Goal: Task Accomplishment & Management: Use online tool/utility

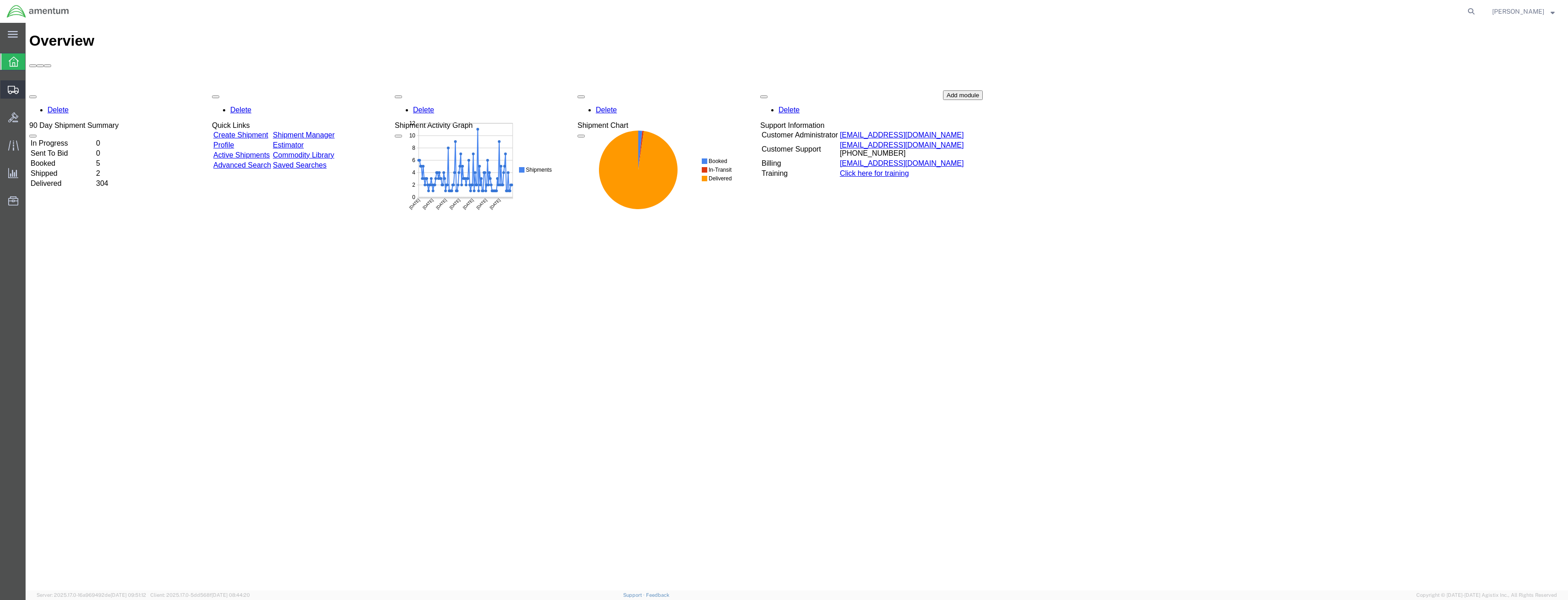
click at [10, 94] on div at bounding box center [13, 89] width 26 height 18
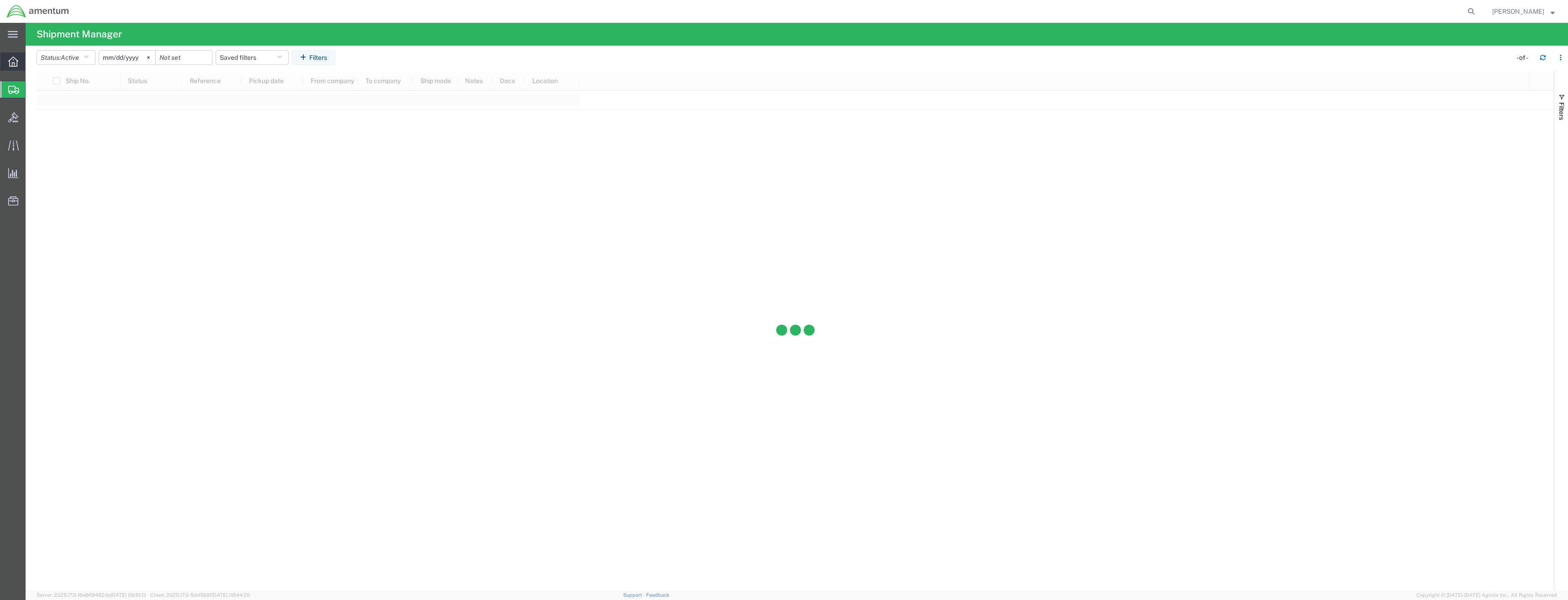
click at [13, 65] on icon at bounding box center [13, 61] width 10 height 10
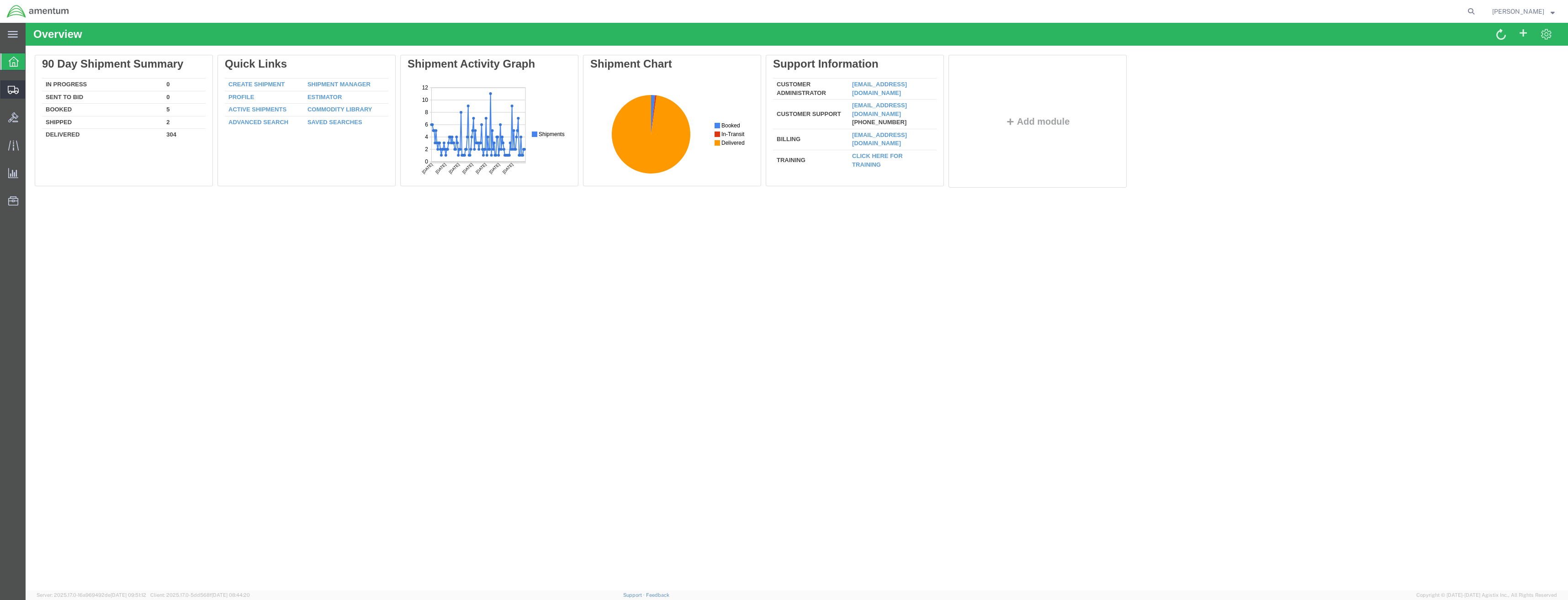
click at [16, 89] on icon at bounding box center [13, 90] width 11 height 9
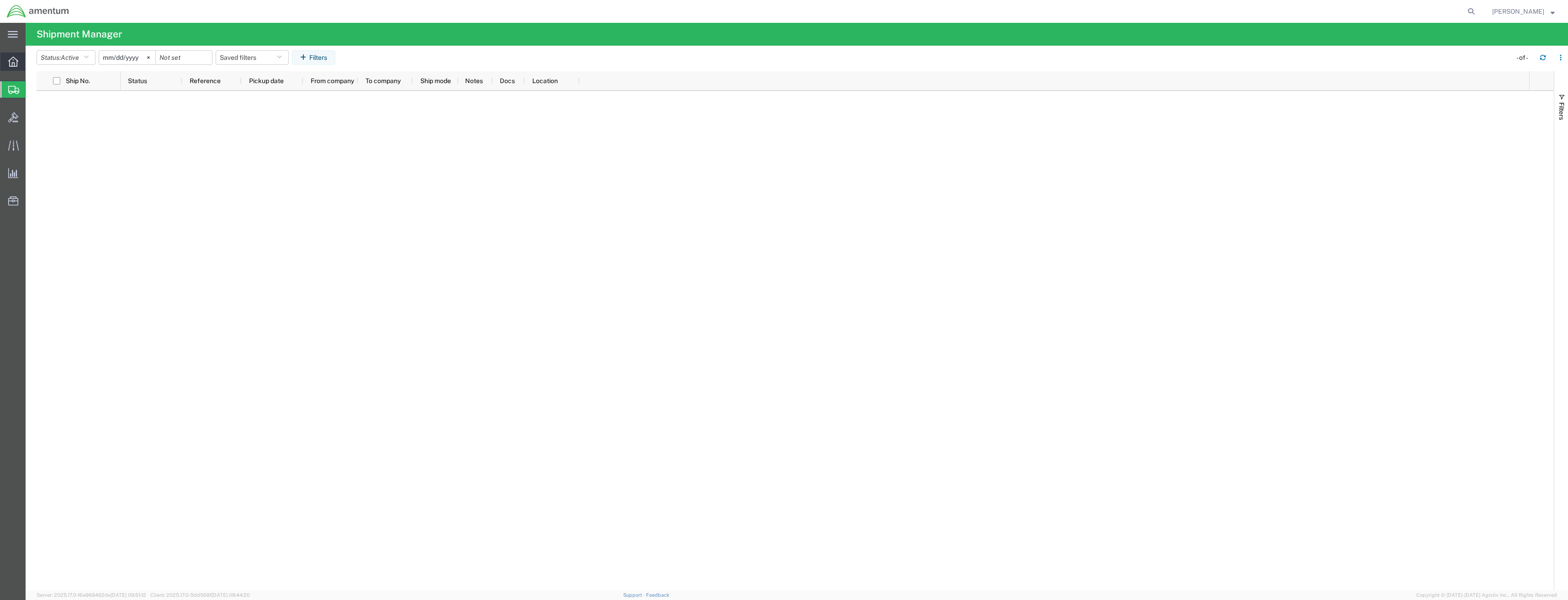
click at [15, 69] on div at bounding box center [13, 61] width 26 height 18
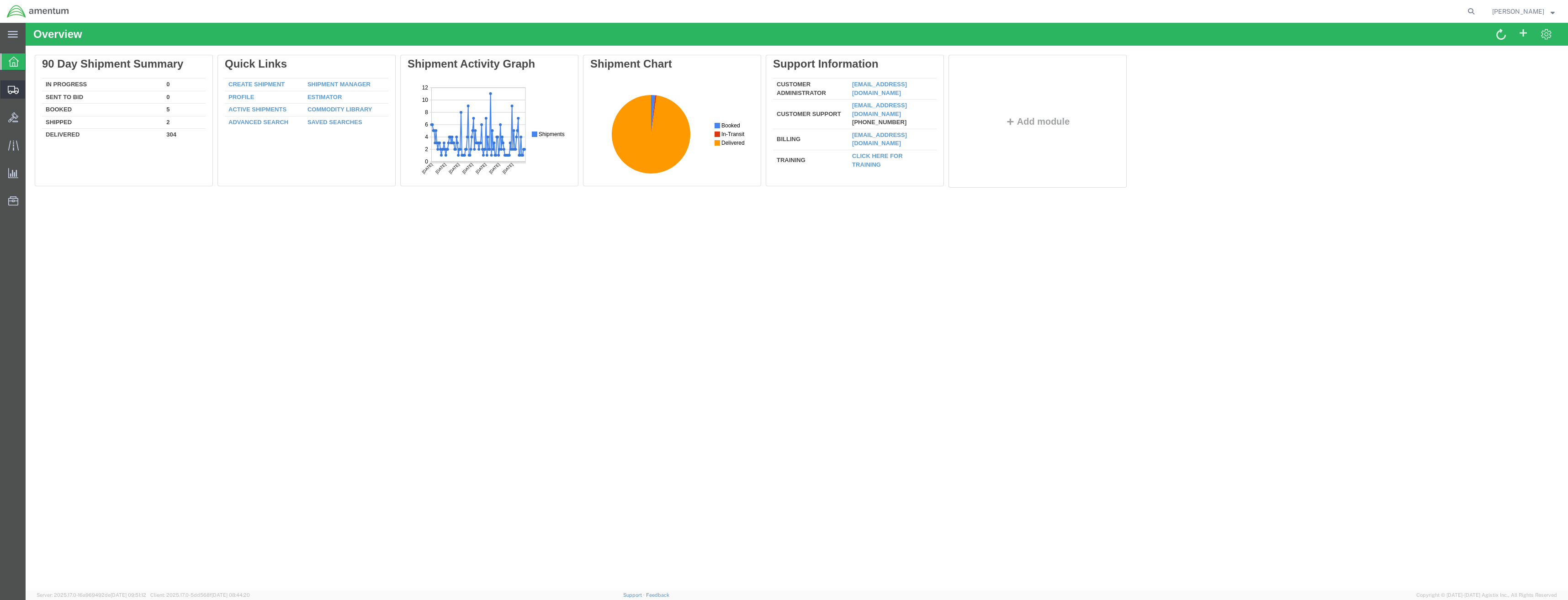
click at [12, 87] on icon at bounding box center [13, 90] width 11 height 9
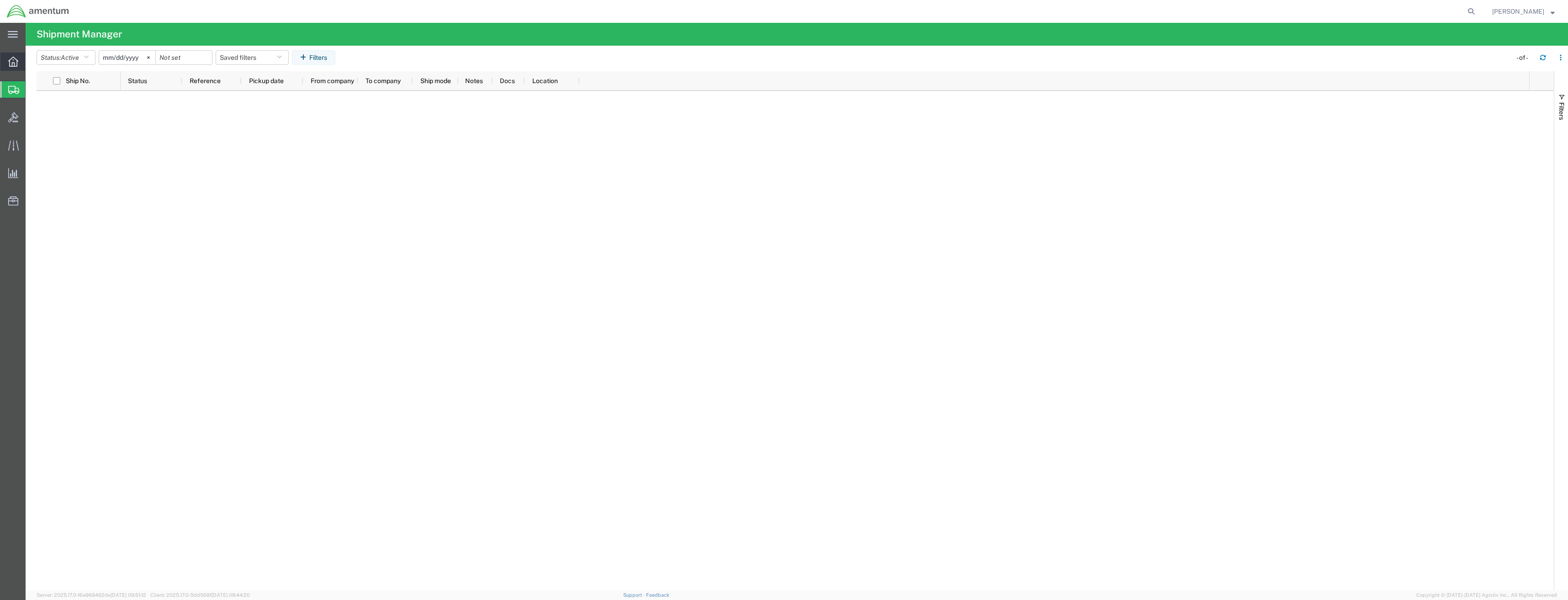
click at [19, 63] on div at bounding box center [13, 61] width 26 height 18
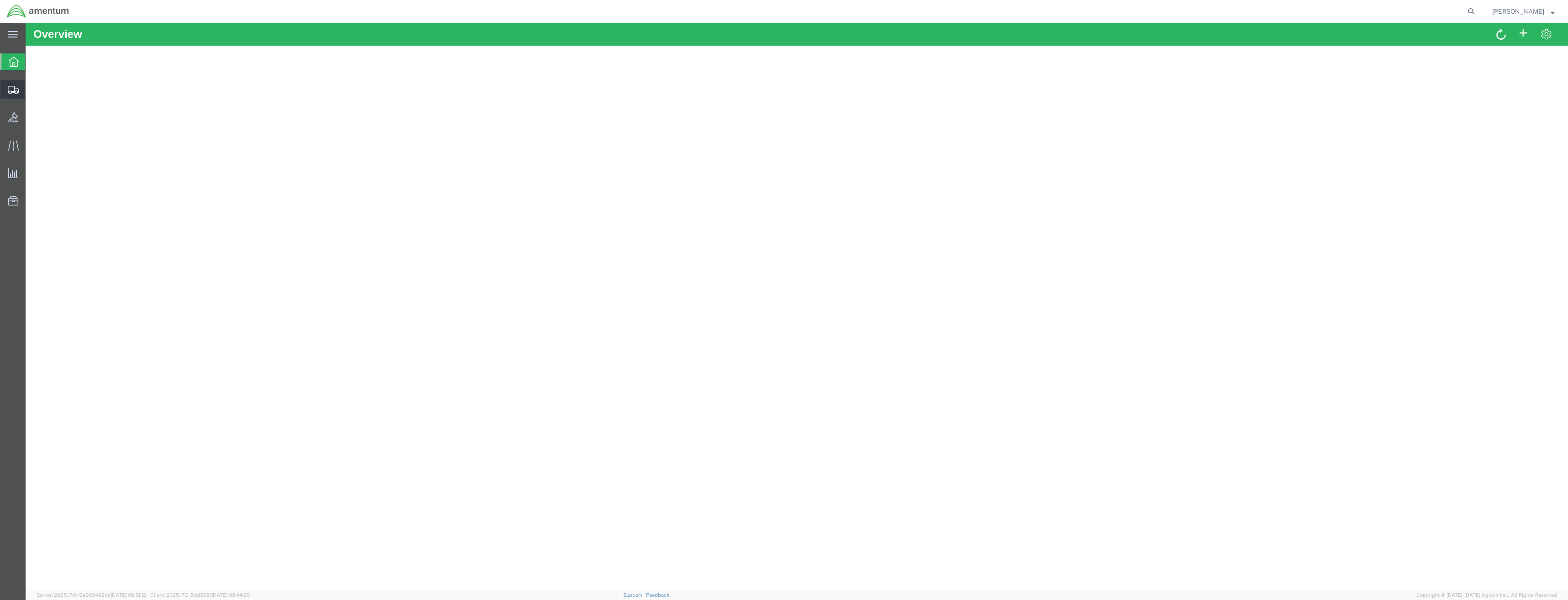
click at [5, 96] on div at bounding box center [13, 89] width 26 height 18
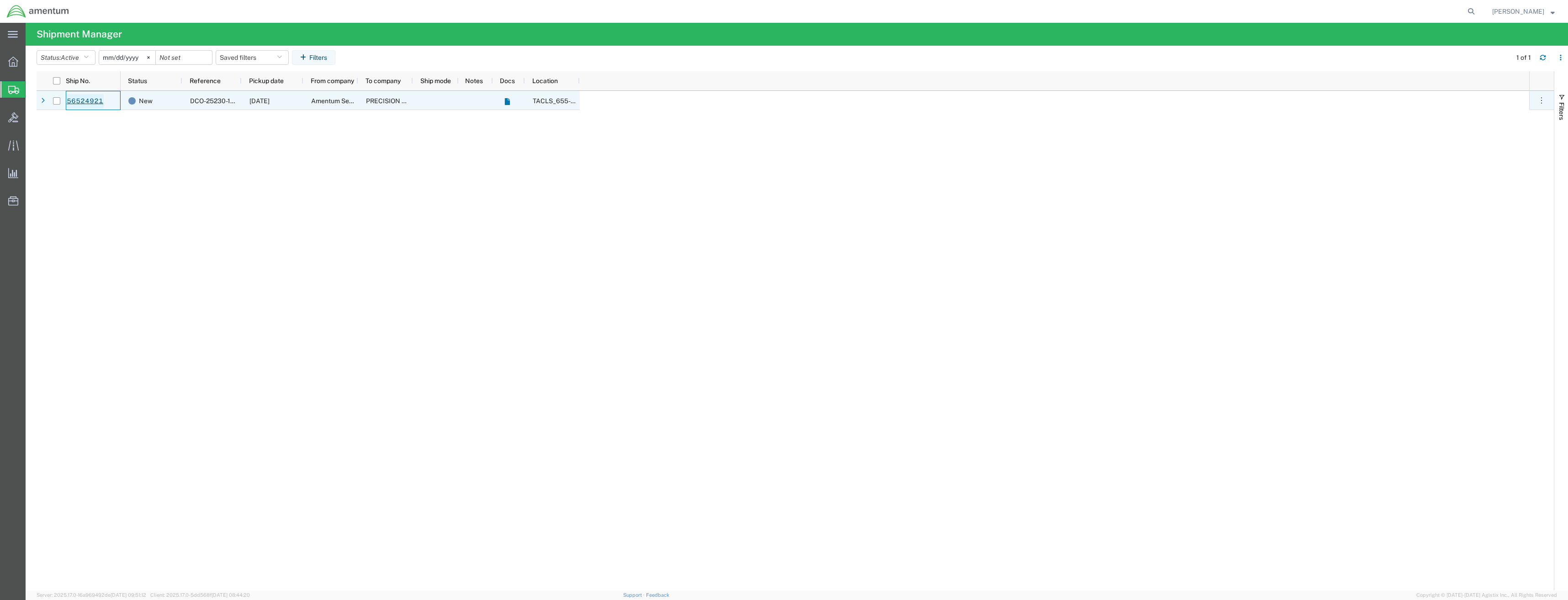
click at [88, 103] on link "56524921" at bounding box center [85, 102] width 38 height 15
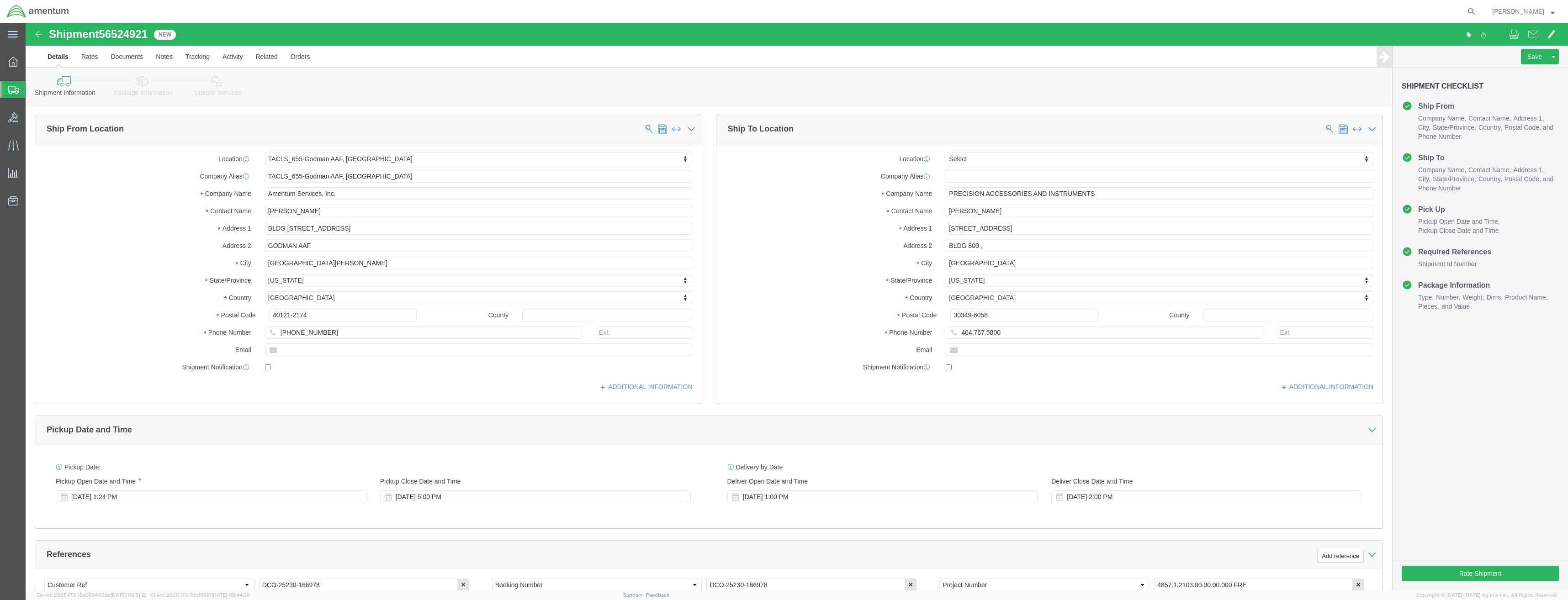
select select "42727"
select select
click input "404.767.5800"
click input "404-767.5800"
type input "404-767-5800"
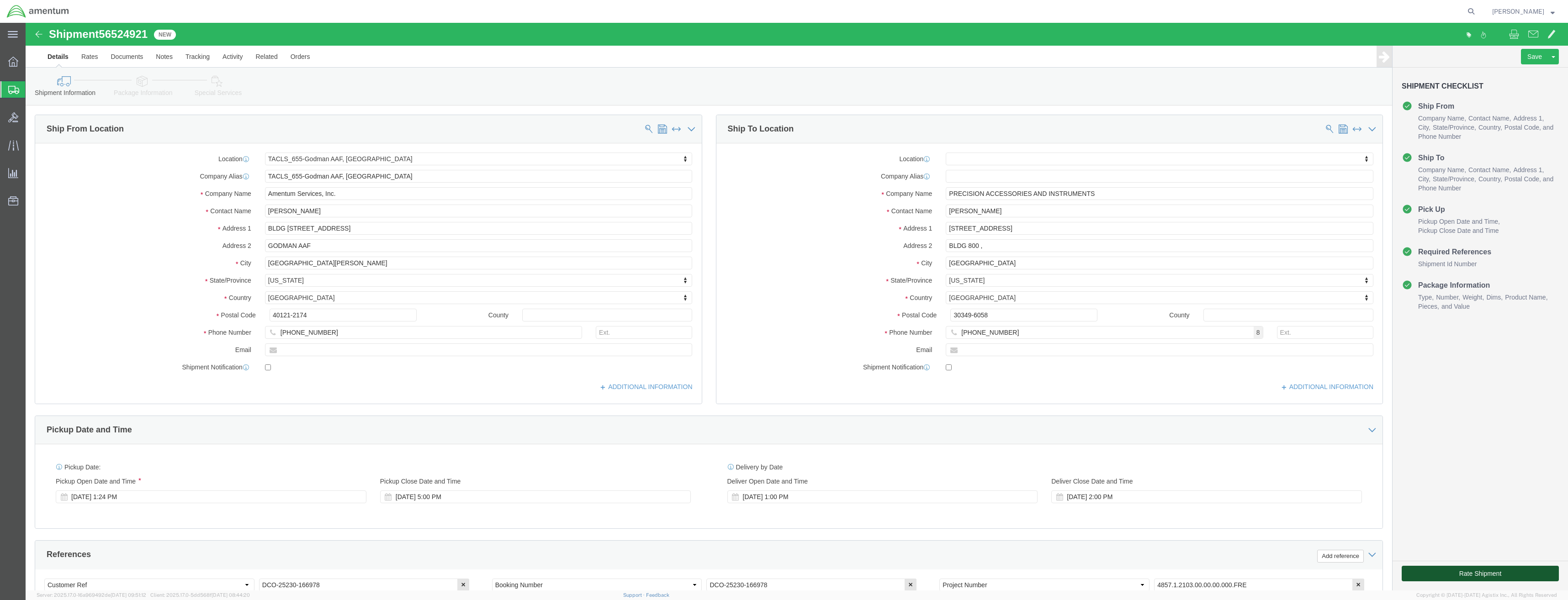
click button "Rate Shipment"
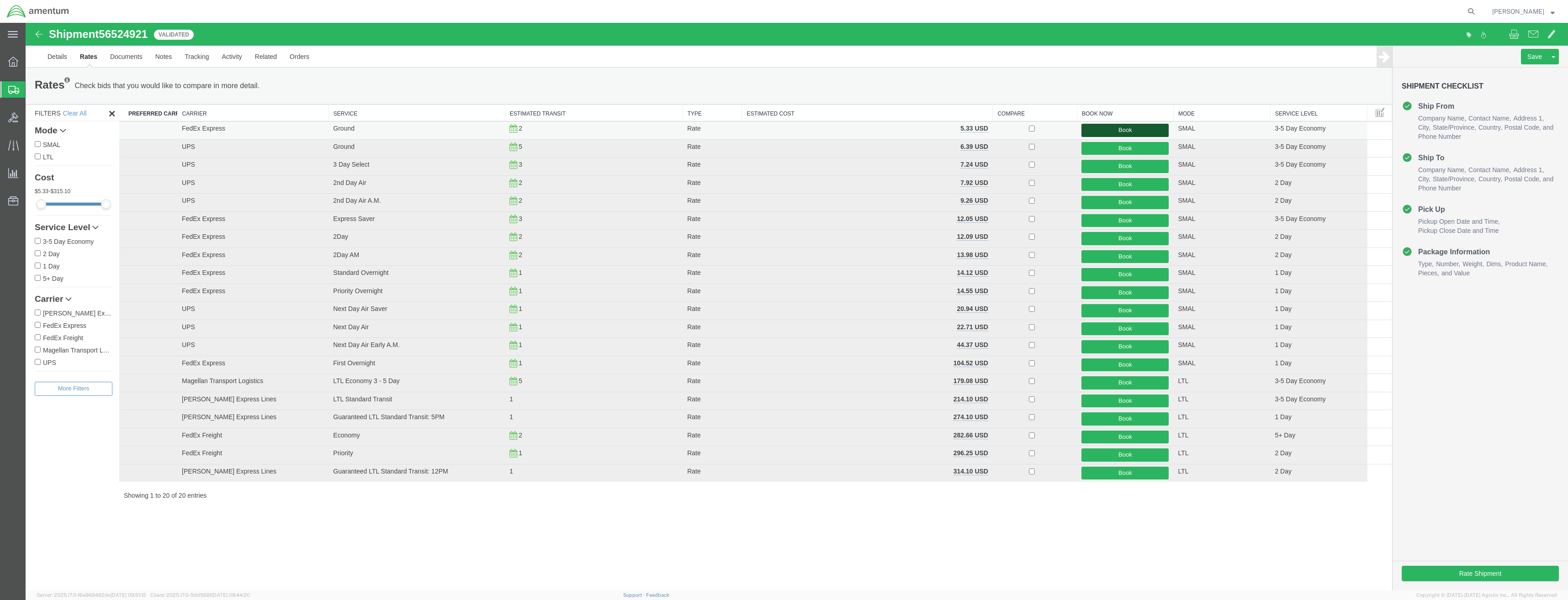
click at [1110, 134] on button "Book" at bounding box center [1125, 130] width 87 height 13
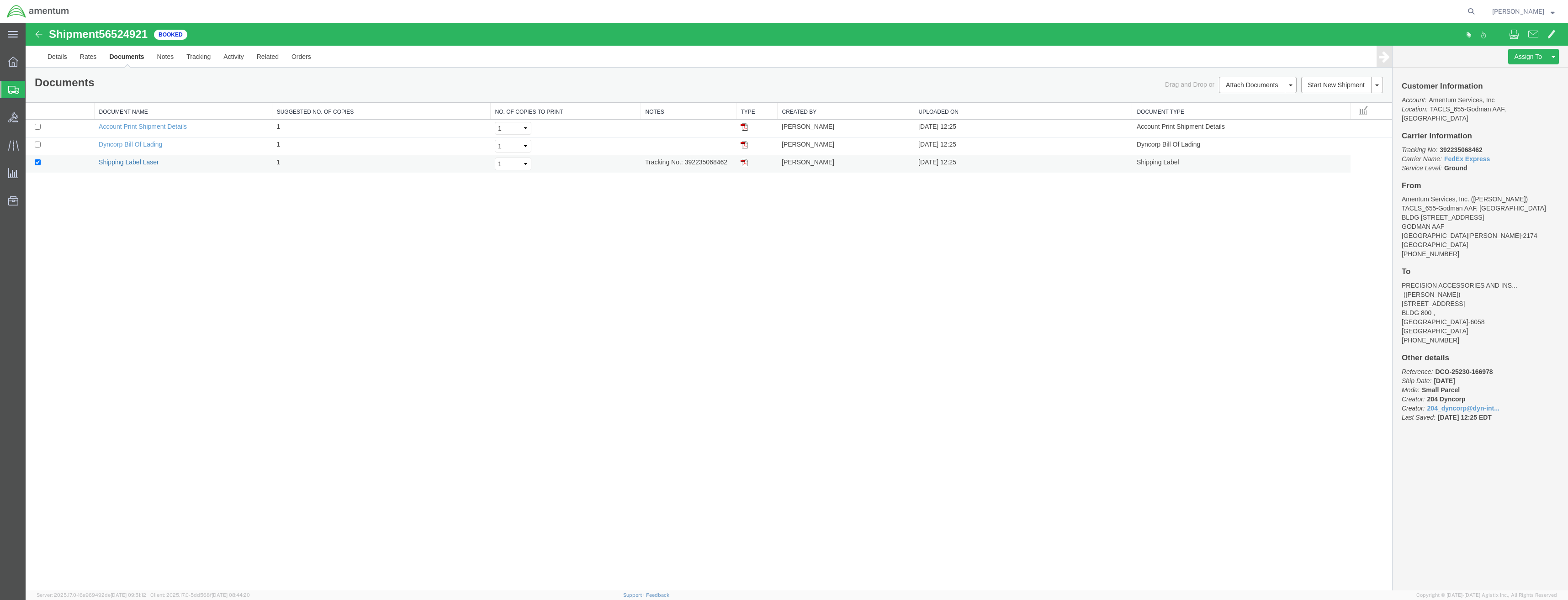
click at [111, 162] on link "Shipping Label Laser" at bounding box center [128, 162] width 60 height 7
